Goal: Task Accomplishment & Management: Manage account settings

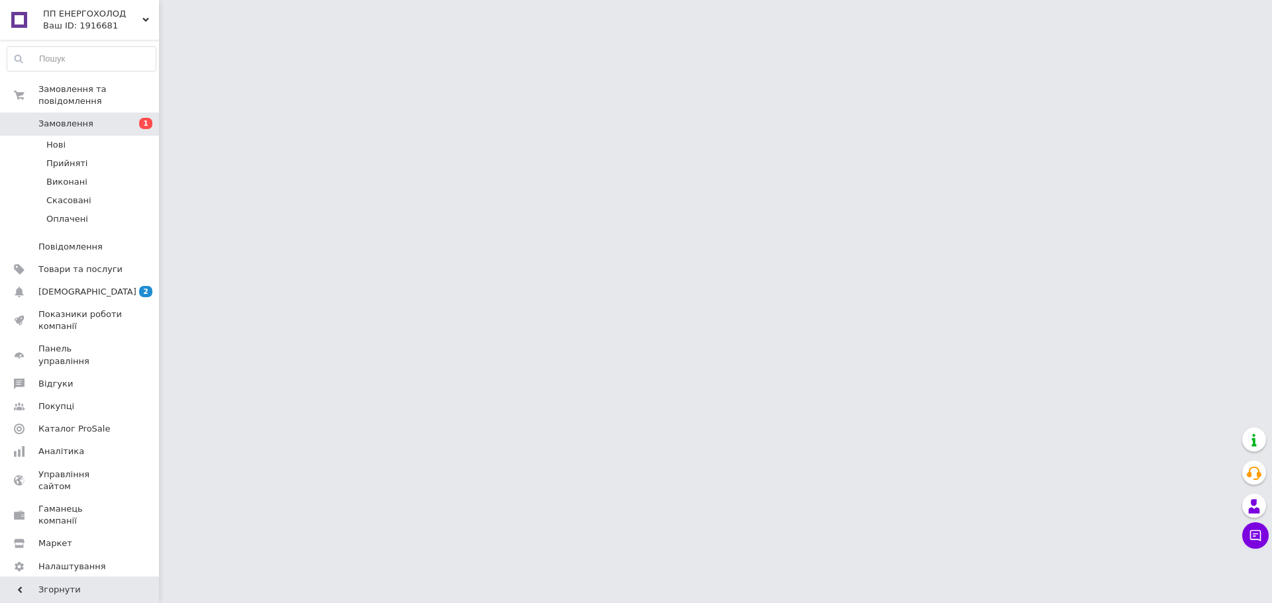
click at [111, 118] on span "Замовлення" at bounding box center [80, 124] width 84 height 12
click at [113, 140] on li "Нові" at bounding box center [81, 145] width 163 height 19
click at [108, 113] on link "Замовлення 1" at bounding box center [81, 124] width 163 height 23
click at [99, 118] on span "Замовлення" at bounding box center [80, 124] width 84 height 12
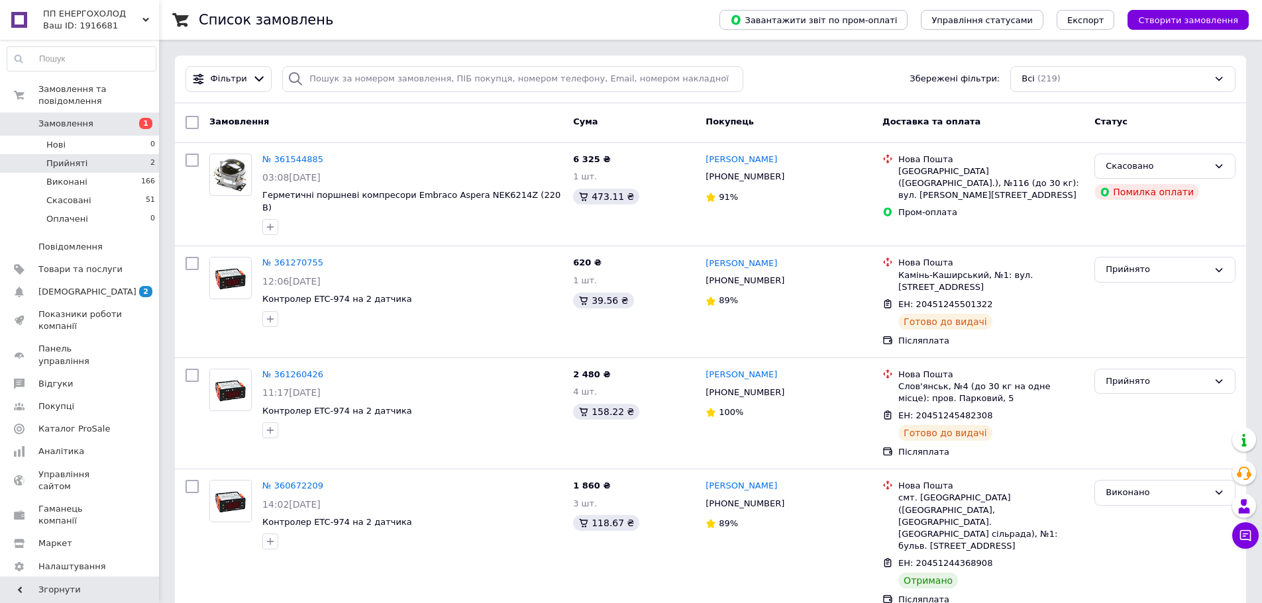
click at [79, 154] on li "Прийняті 2" at bounding box center [81, 163] width 163 height 19
